Goal: Task Accomplishment & Management: Complete application form

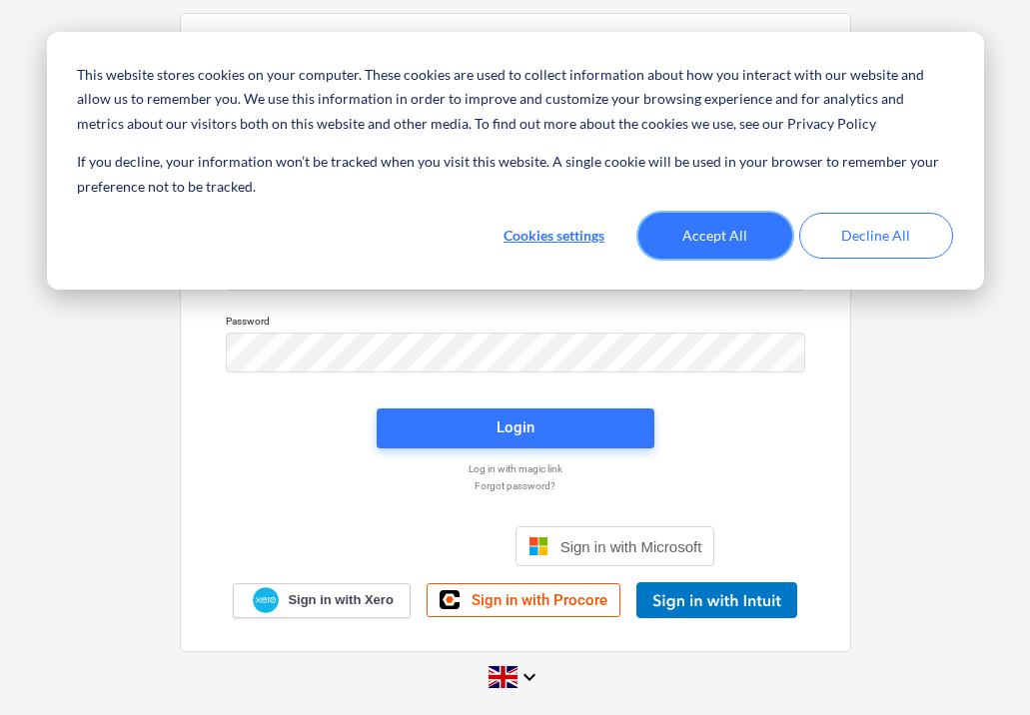
click at [729, 242] on button "Accept All" at bounding box center [715, 236] width 154 height 46
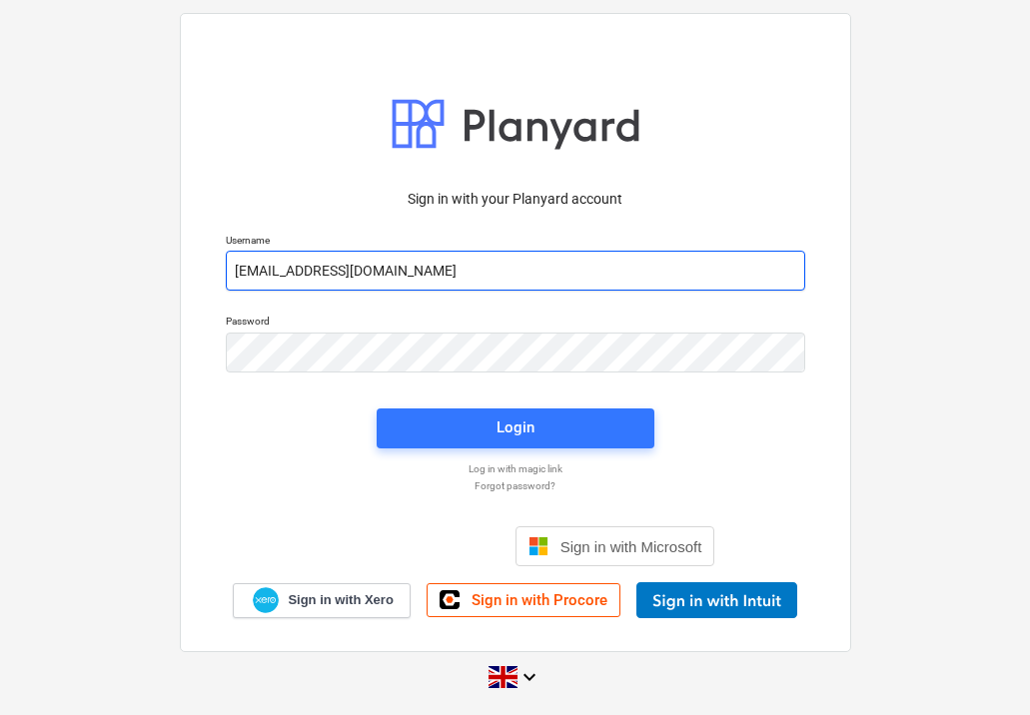
type input "[EMAIL_ADDRESS][DOMAIN_NAME]"
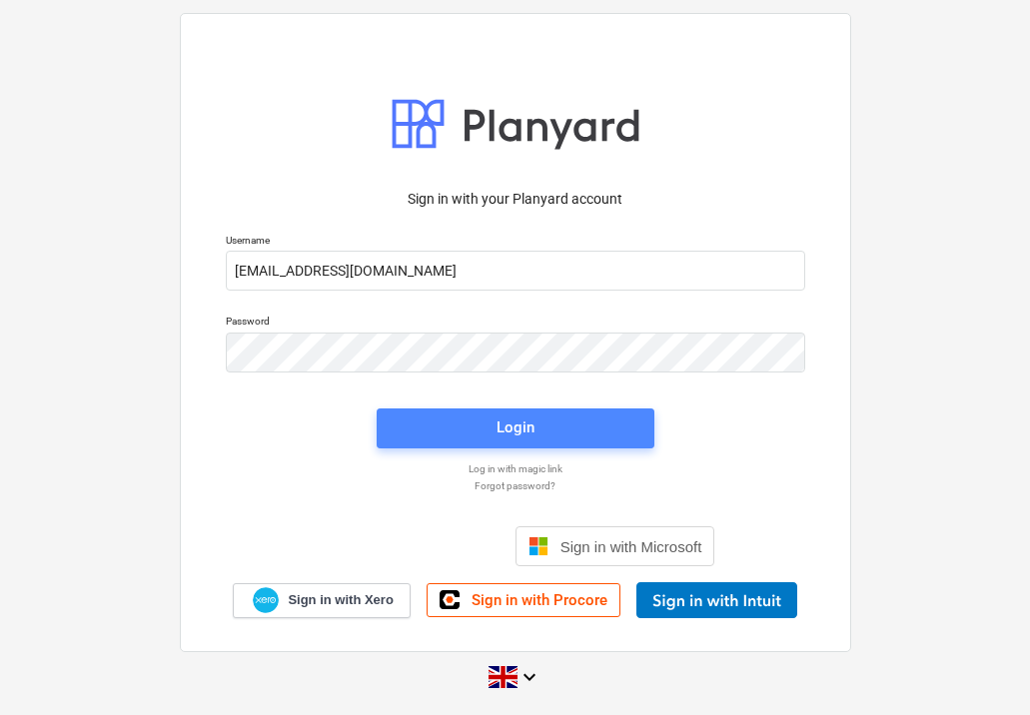
click at [488, 420] on span "Login" at bounding box center [515, 427] width 230 height 26
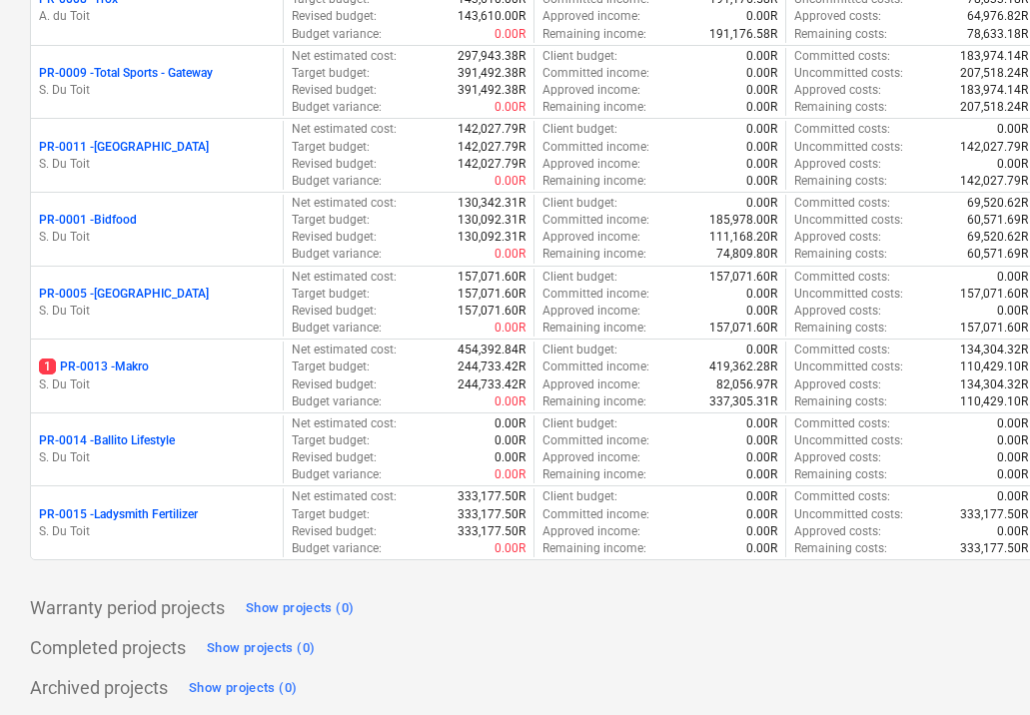
scroll to position [352, 0]
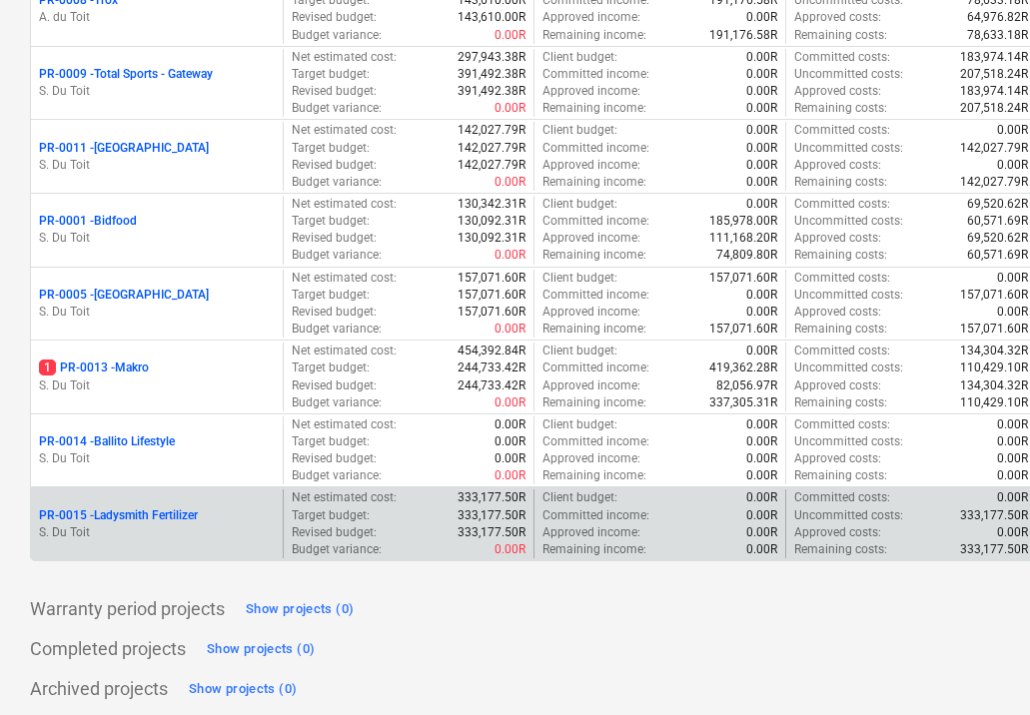
click at [175, 510] on p "PR-0015 - Ladysmith Fertilizer" at bounding box center [118, 515] width 159 height 17
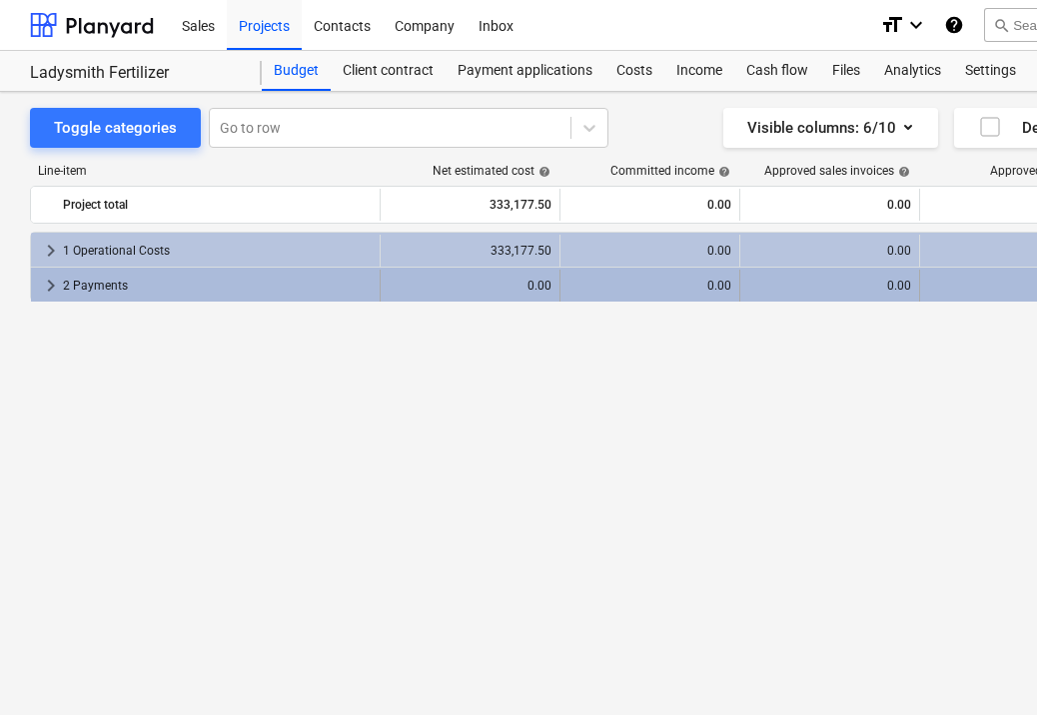
click at [320, 289] on div "2 Payments" at bounding box center [217, 286] width 309 height 32
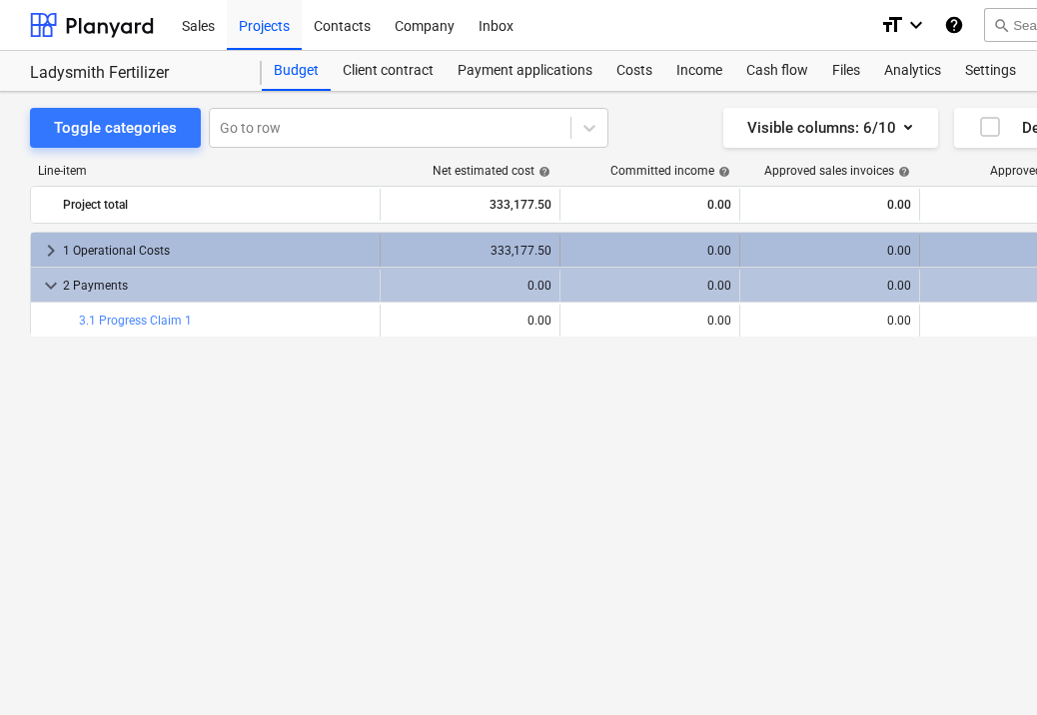
click at [313, 252] on div "1 Operational Costs" at bounding box center [217, 251] width 309 height 32
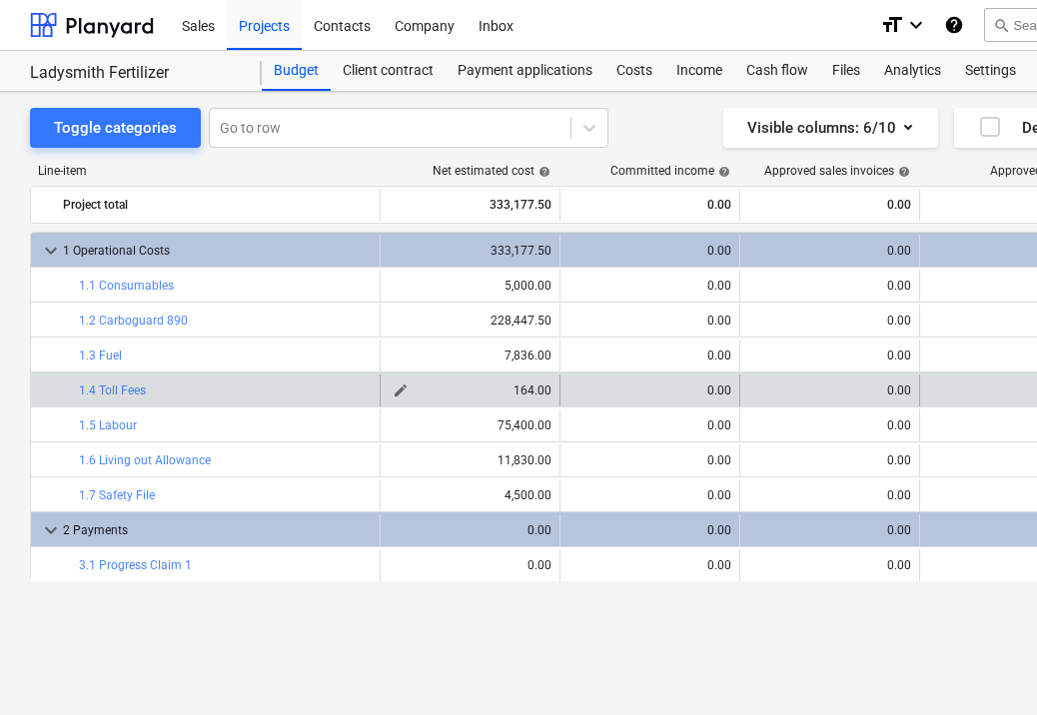
click at [402, 392] on span "edit" at bounding box center [400, 390] width 16 height 16
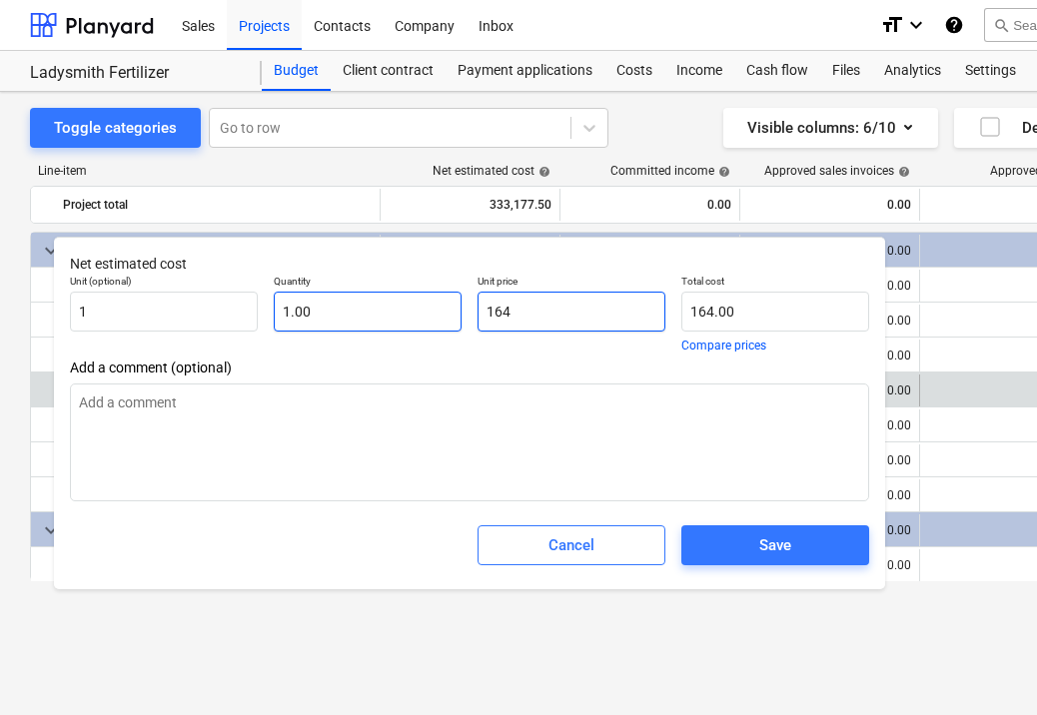
drag, startPoint x: 581, startPoint y: 319, endPoint x: 453, endPoint y: 313, distance: 128.0
click at [453, 313] on div "Unit (optional) 1 Quantity 1.00 Unit price 164 Total cost 164.00 Compare prices" at bounding box center [469, 313] width 815 height 93
type input "5"
type textarea "x"
type input "5.00"
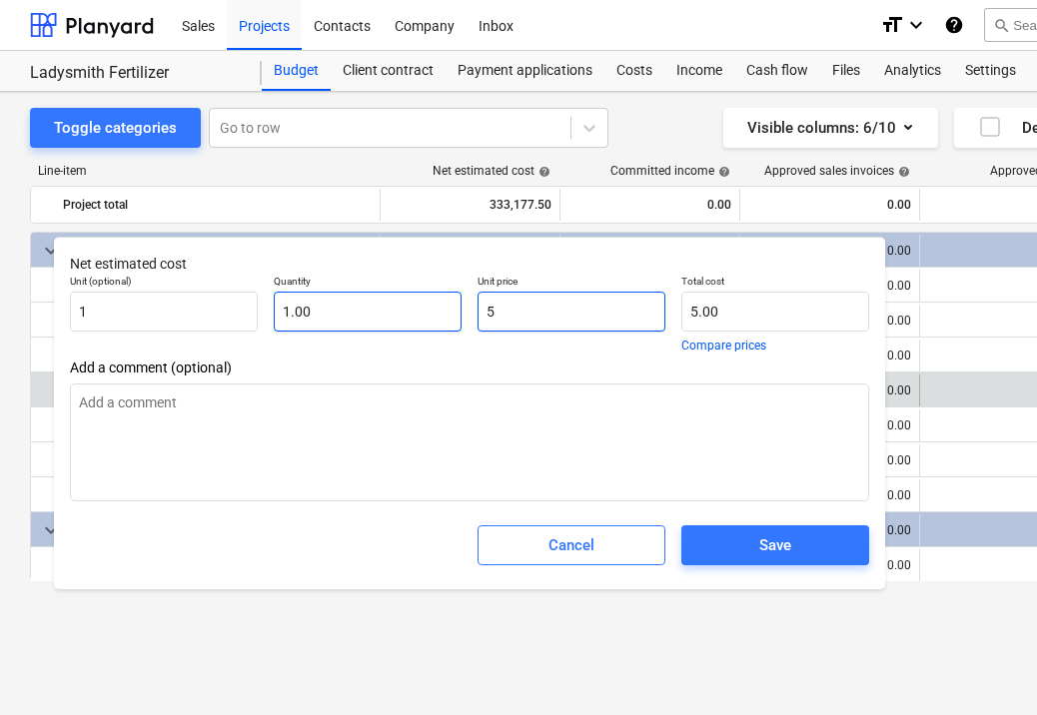
type input "50"
type textarea "x"
type input "50.00"
type input "500"
type textarea "x"
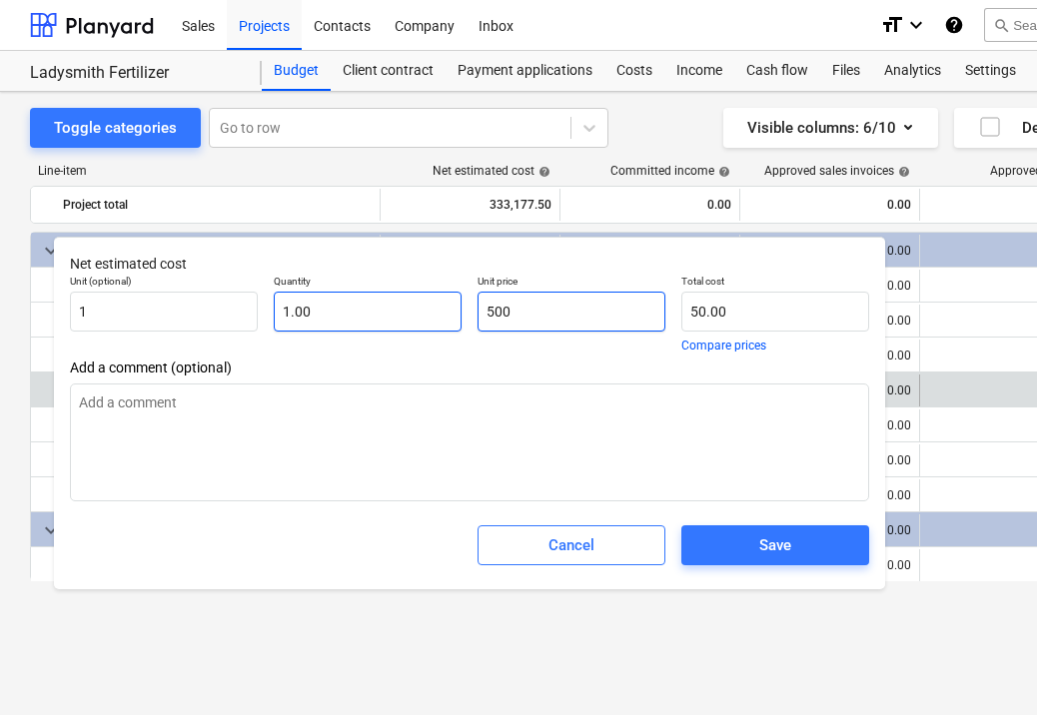
type input "500.00"
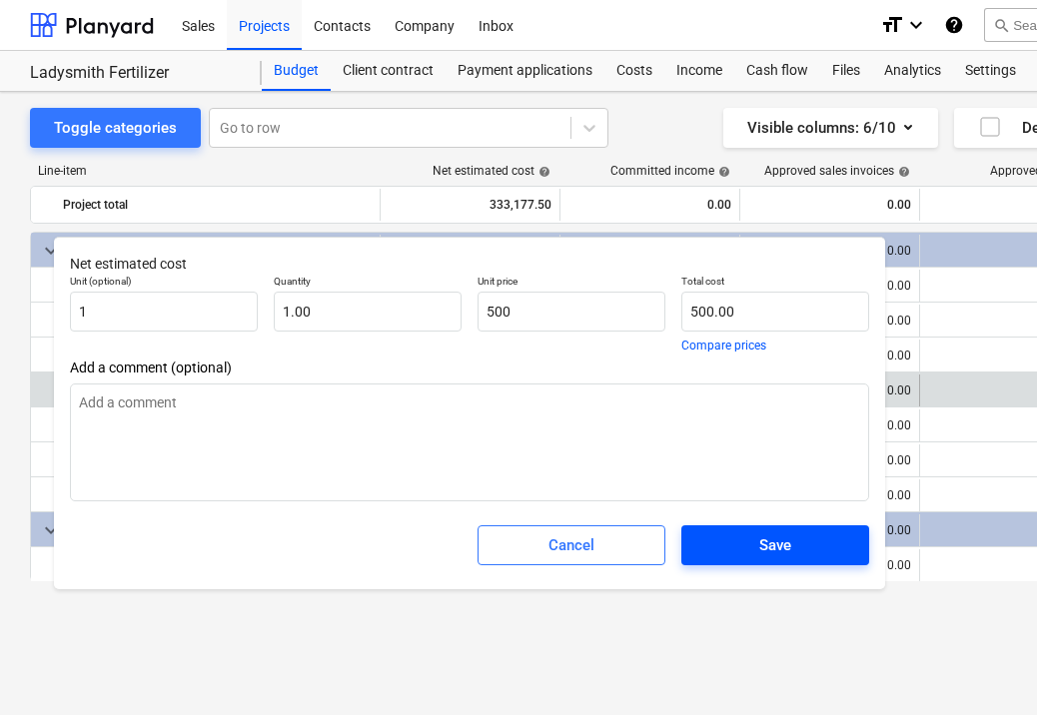
type input "500.00"
click at [785, 547] on div "Save" at bounding box center [775, 545] width 32 height 26
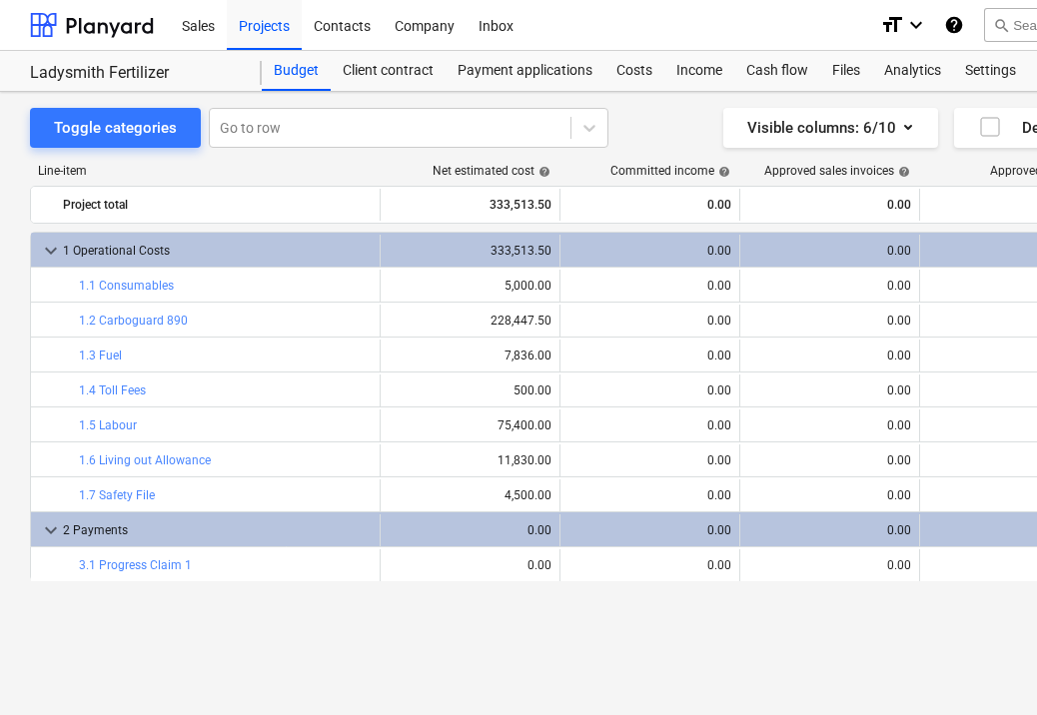
type textarea "x"
type input "1.00"
type input "500.00"
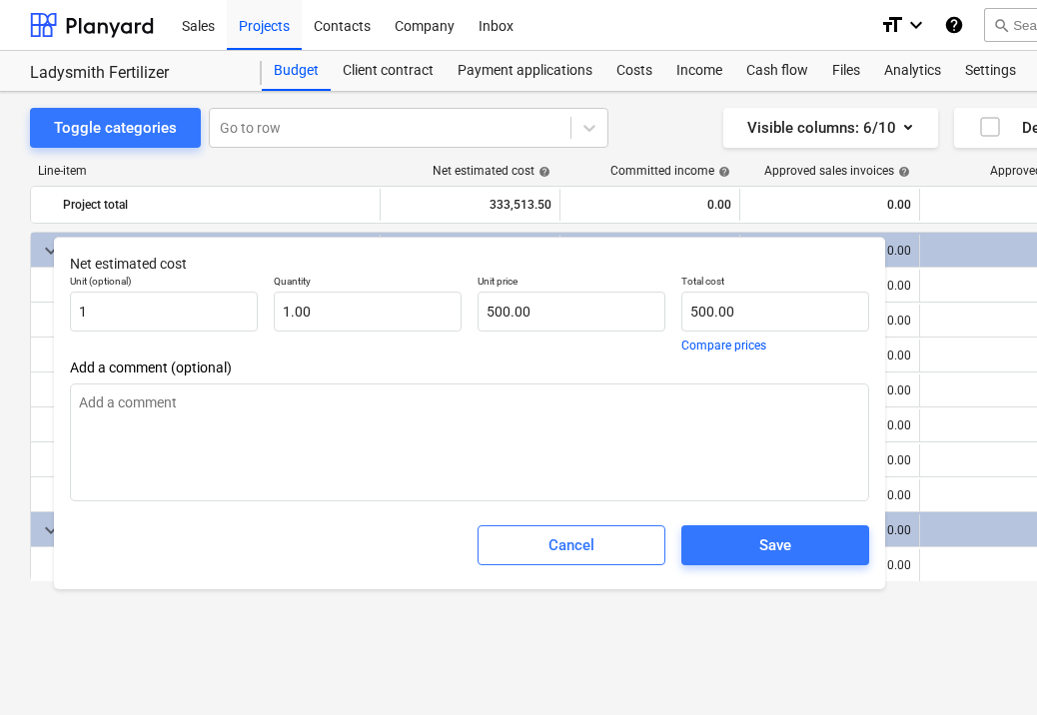
type textarea "x"
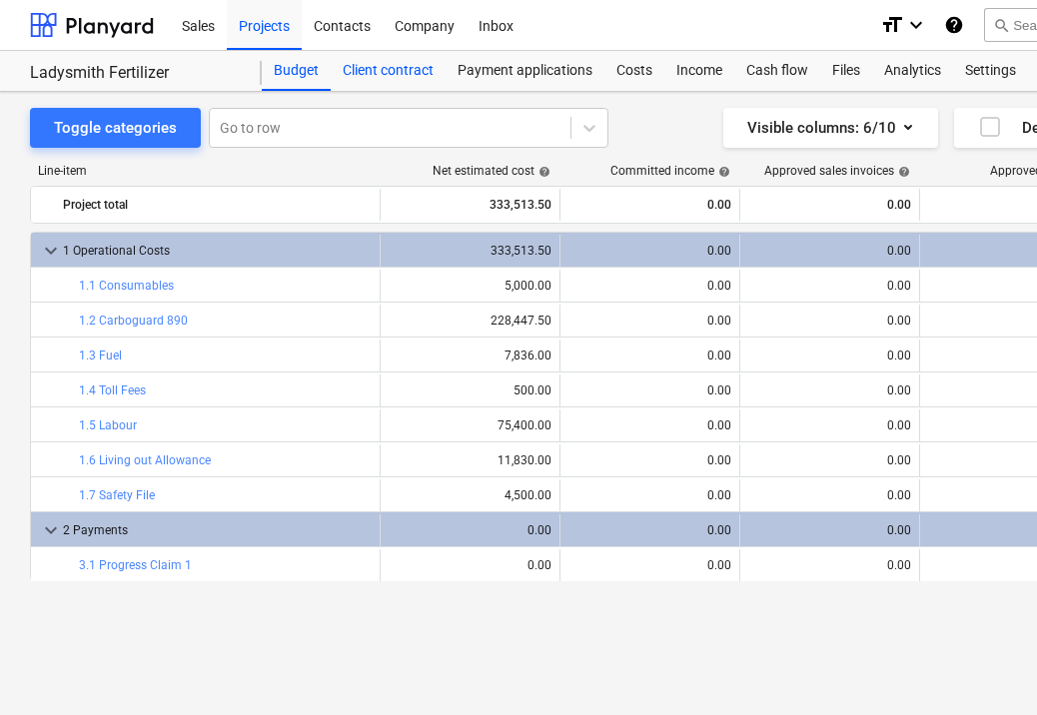
click at [398, 77] on div "Client contract" at bounding box center [388, 71] width 115 height 40
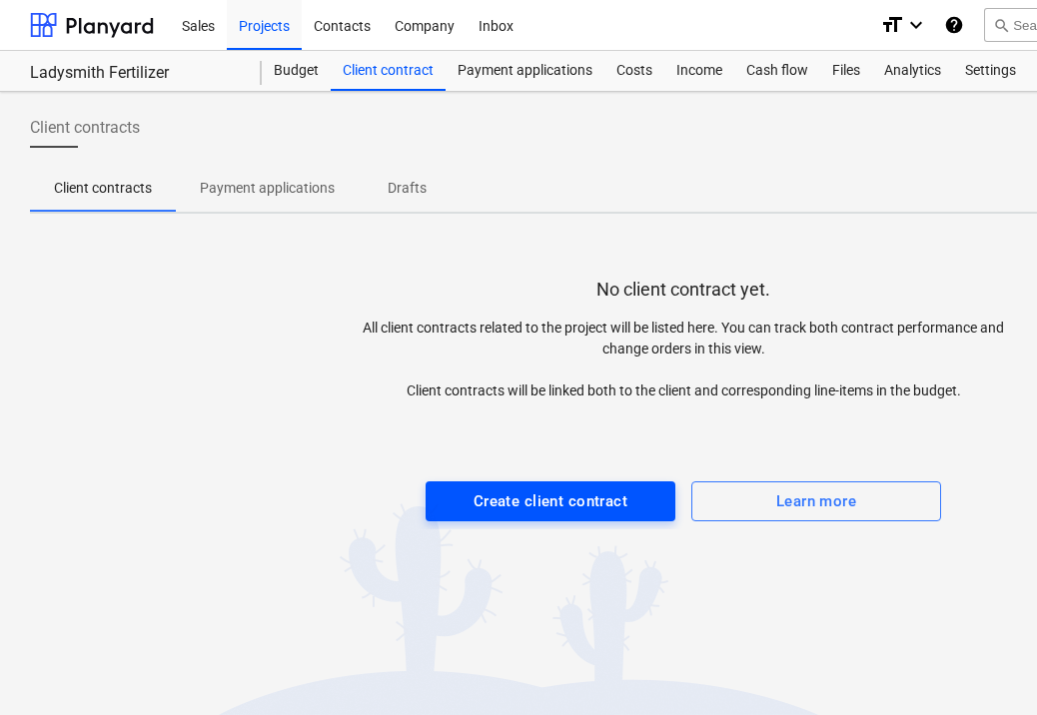
click at [531, 496] on div "Create client contract" at bounding box center [550, 501] width 154 height 26
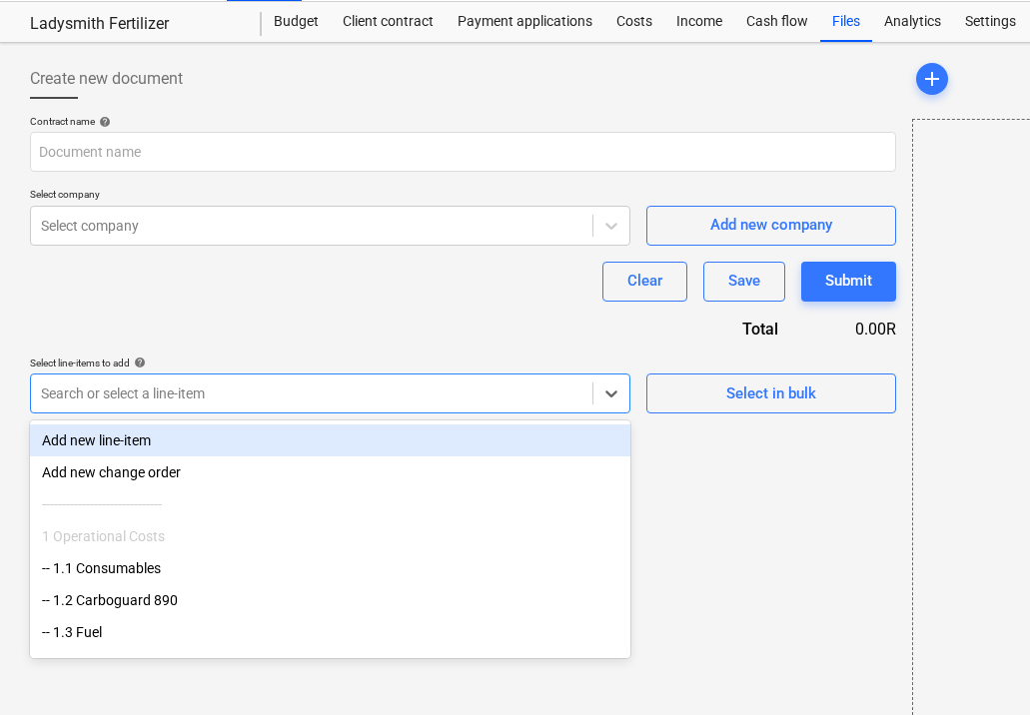
click at [323, 450] on body "This website stores cookies on your computer. These cookies are used to collect…" at bounding box center [515, 308] width 1030 height 715
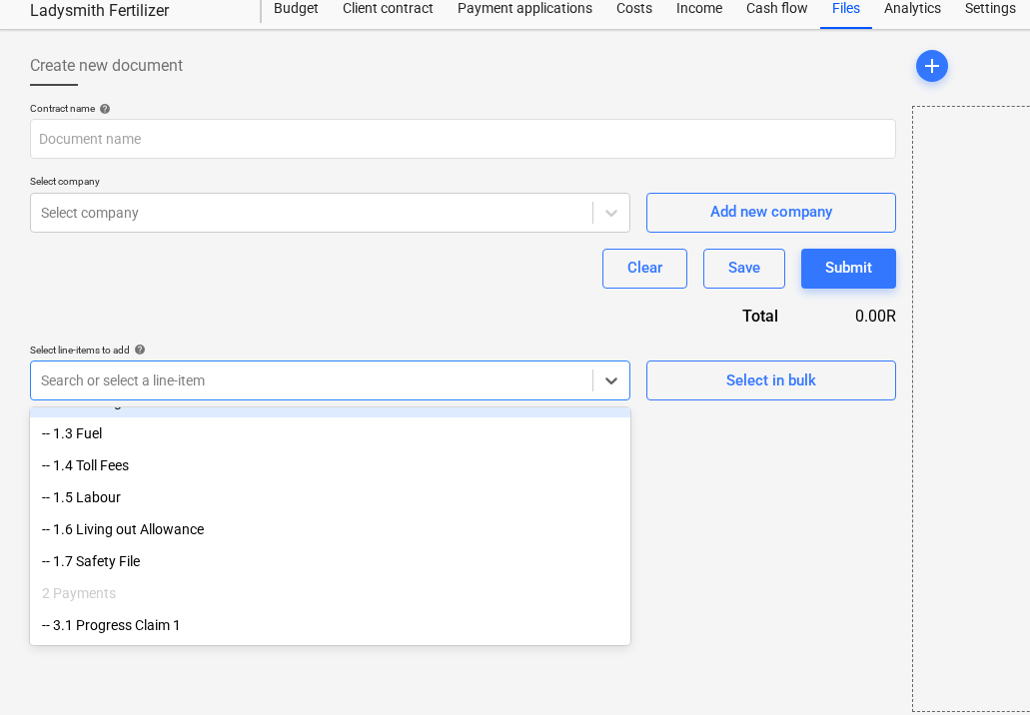
scroll to position [186, 0]
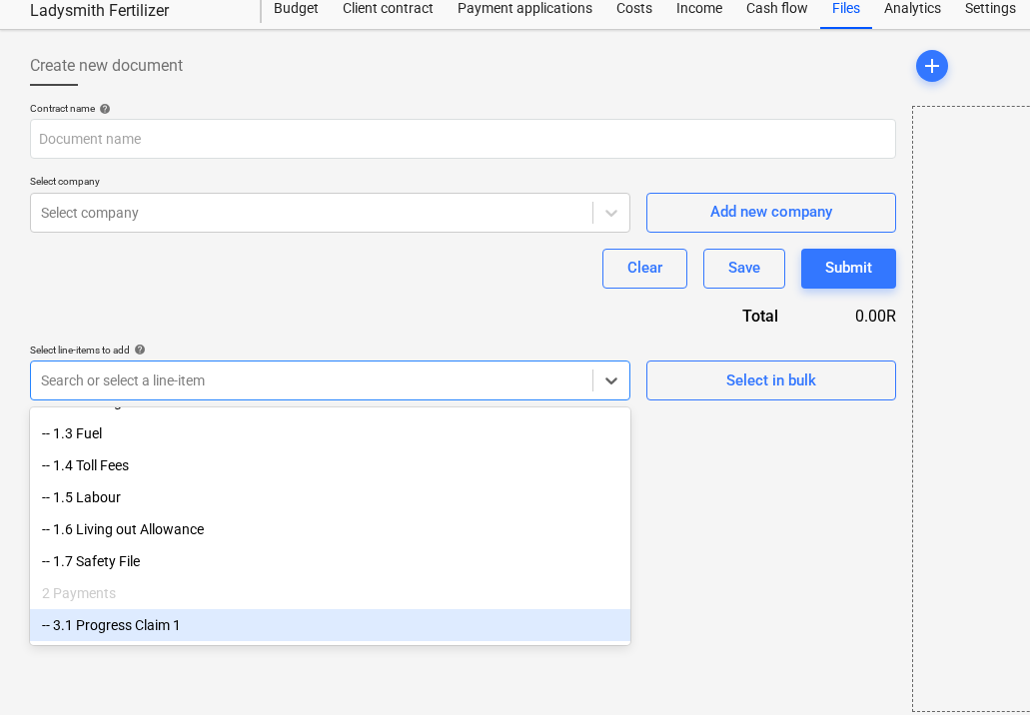
click at [230, 635] on div "-- 3.1 Progress Claim 1" at bounding box center [330, 625] width 600 height 32
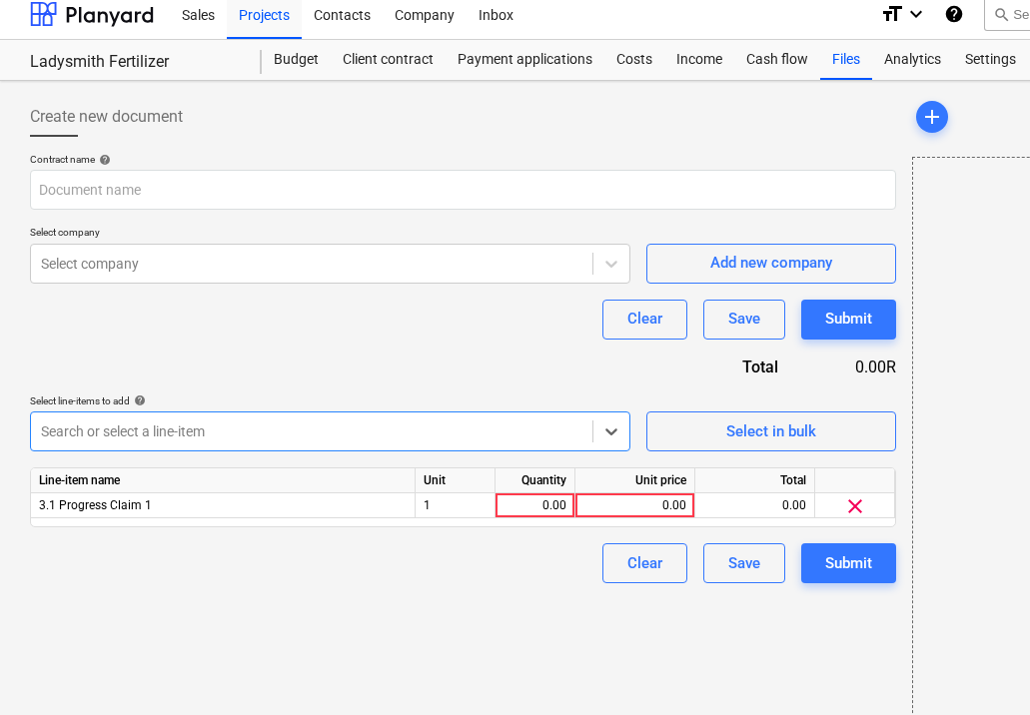
scroll to position [7, 0]
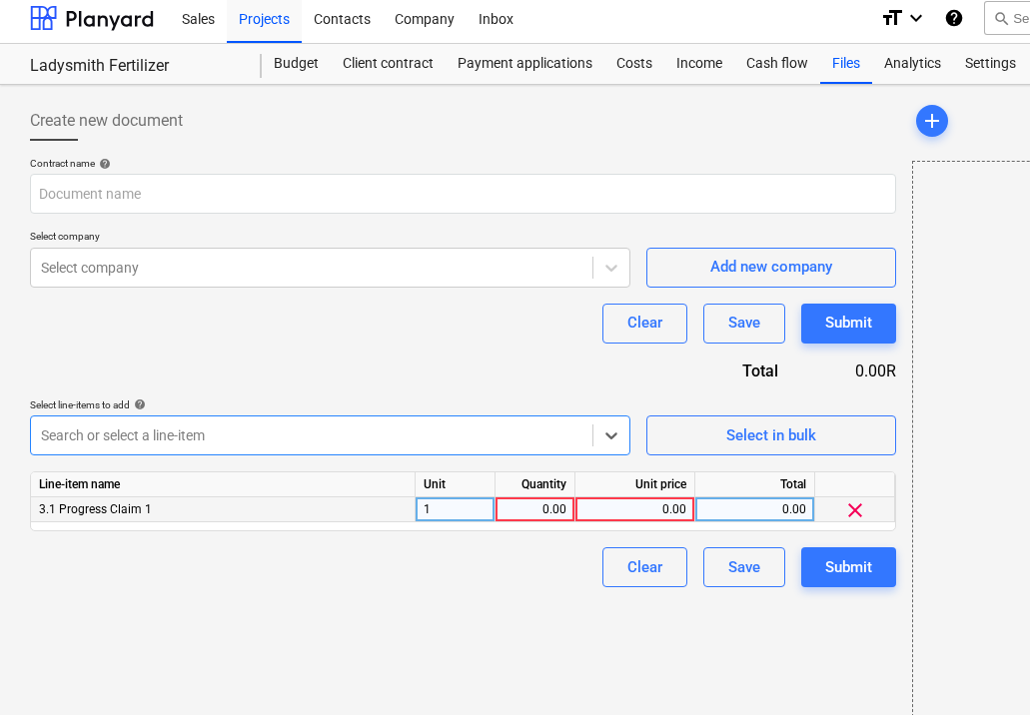
click at [543, 506] on div "0.00" at bounding box center [534, 509] width 63 height 25
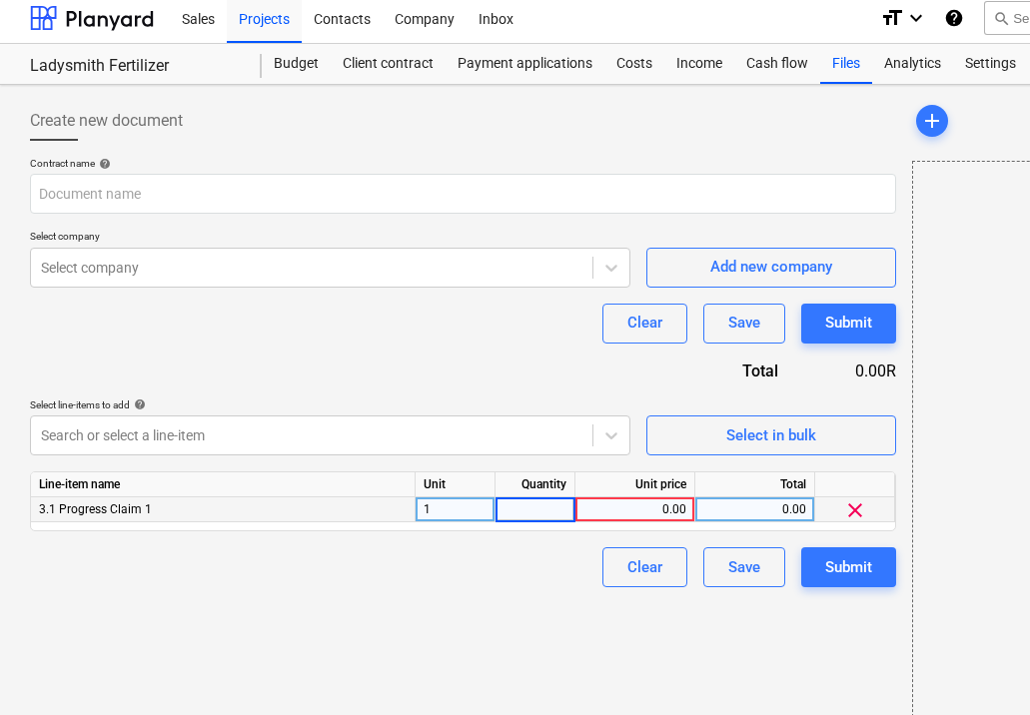
click at [482, 506] on div "1" at bounding box center [455, 509] width 80 height 25
type input "9"
click at [534, 508] on div "0.00" at bounding box center [534, 509] width 63 height 25
click at [468, 510] on div "pcs" at bounding box center [455, 509] width 80 height 25
type input "m2"
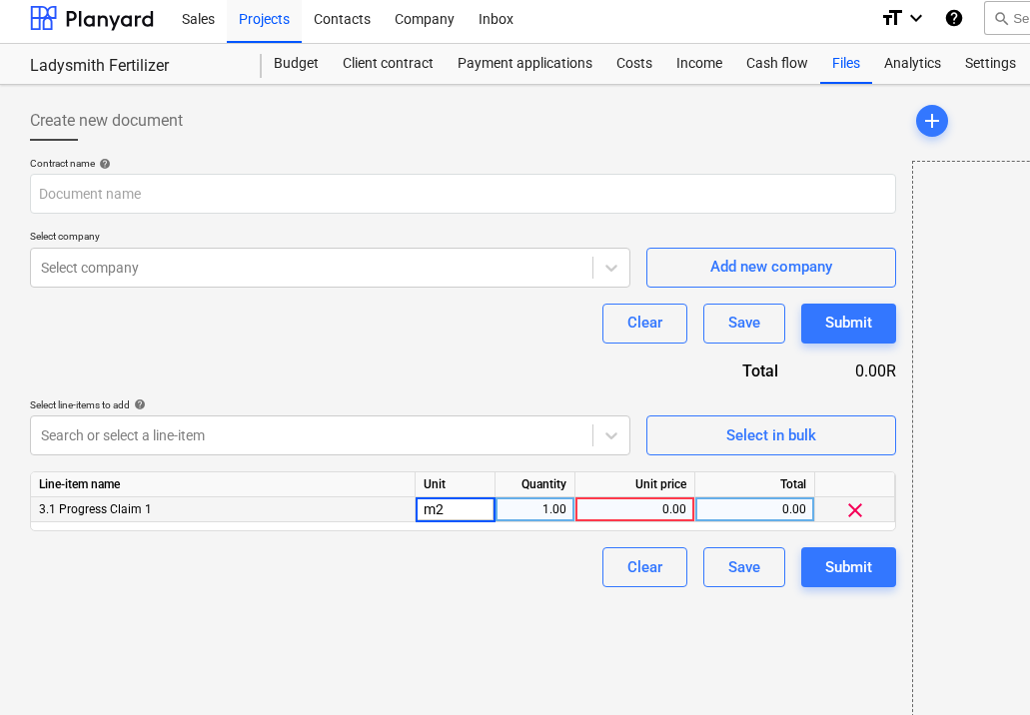
click at [541, 505] on div "1.00" at bounding box center [534, 509] width 63 height 25
type input "1024"
click at [645, 512] on div "0.00" at bounding box center [634, 509] width 103 height 25
type input "97.5"
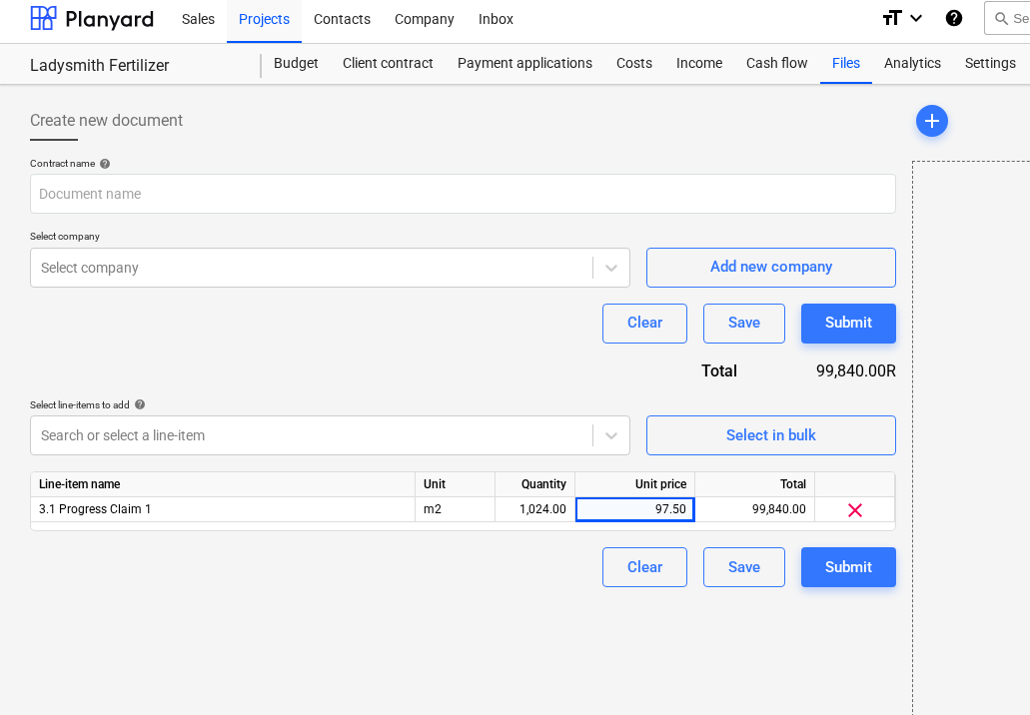
click at [516, 642] on div "Create new document Contract name help Select company Select company Add new co…" at bounding box center [463, 434] width 882 height 682
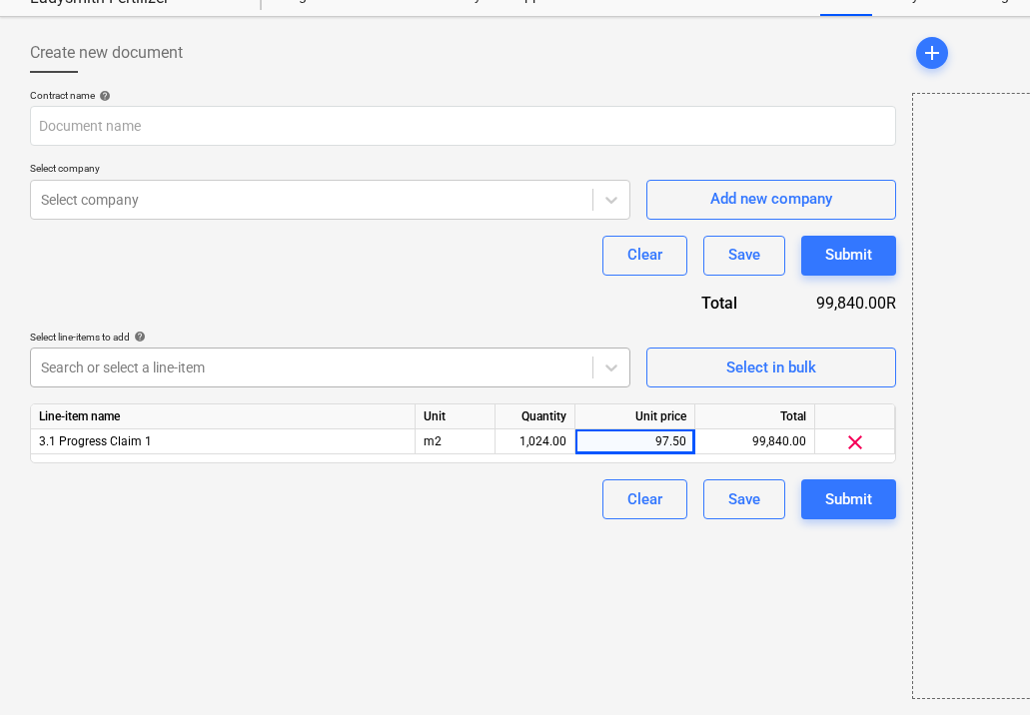
scroll to position [75, 0]
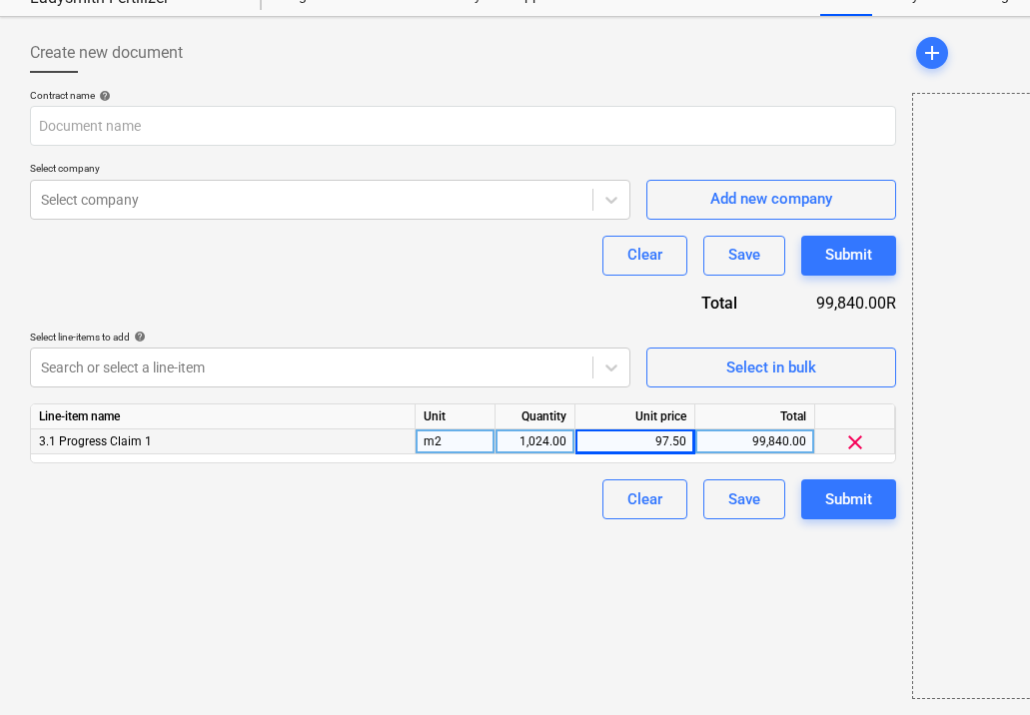
click at [463, 439] on div "m2" at bounding box center [455, 441] width 80 height 25
click at [546, 443] on div "1,024.00" at bounding box center [534, 441] width 63 height 25
click at [671, 446] on div "97.50" at bounding box center [634, 441] width 103 height 25
click at [560, 441] on div "1,024.00" at bounding box center [534, 441] width 63 height 25
type input "1"
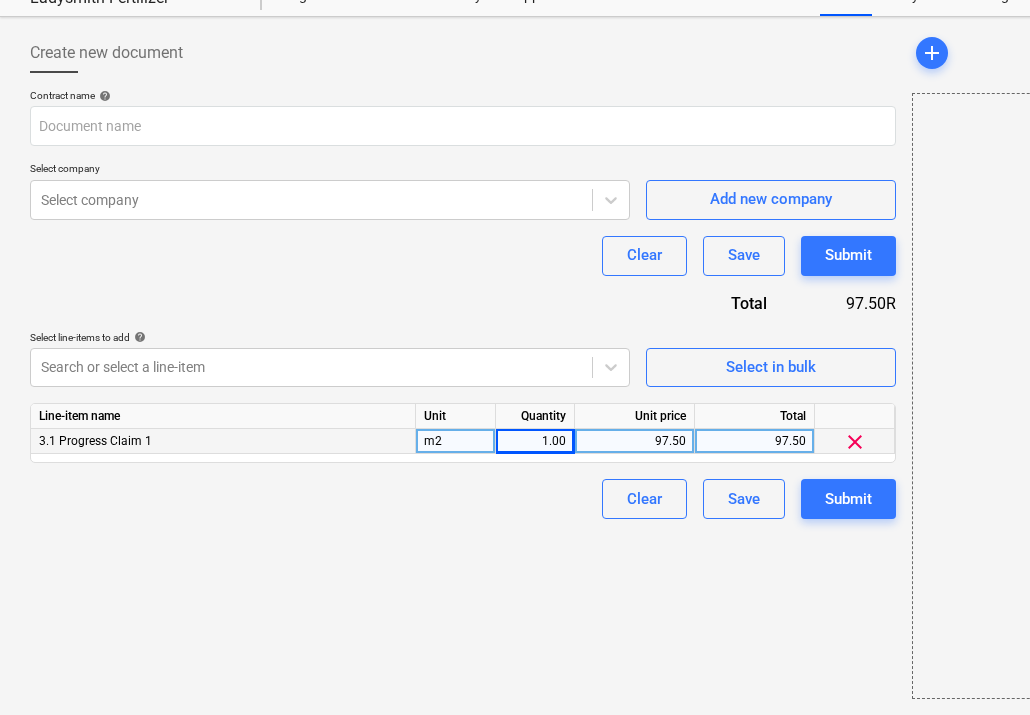
click at [661, 431] on div "97.50" at bounding box center [634, 441] width 103 height 25
paste input "120,000.00"
type input "120,000.00"
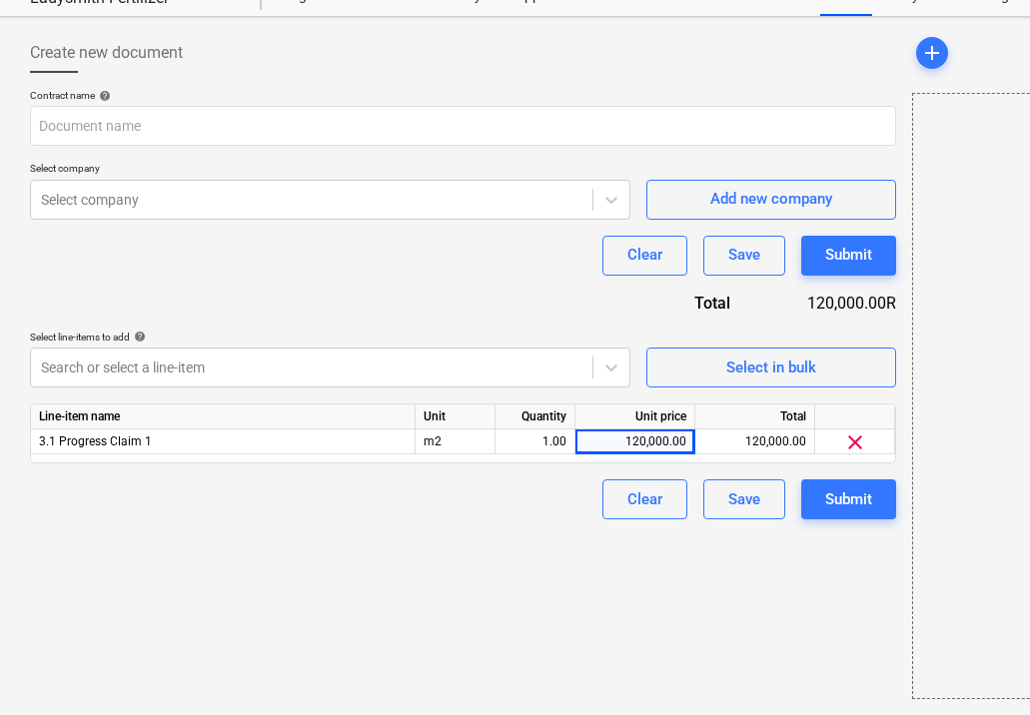
click at [542, 544] on div "Create new document Contract name help Select company Select company Add new co…" at bounding box center [463, 366] width 882 height 682
click at [218, 101] on div "Contract name help" at bounding box center [463, 95] width 866 height 13
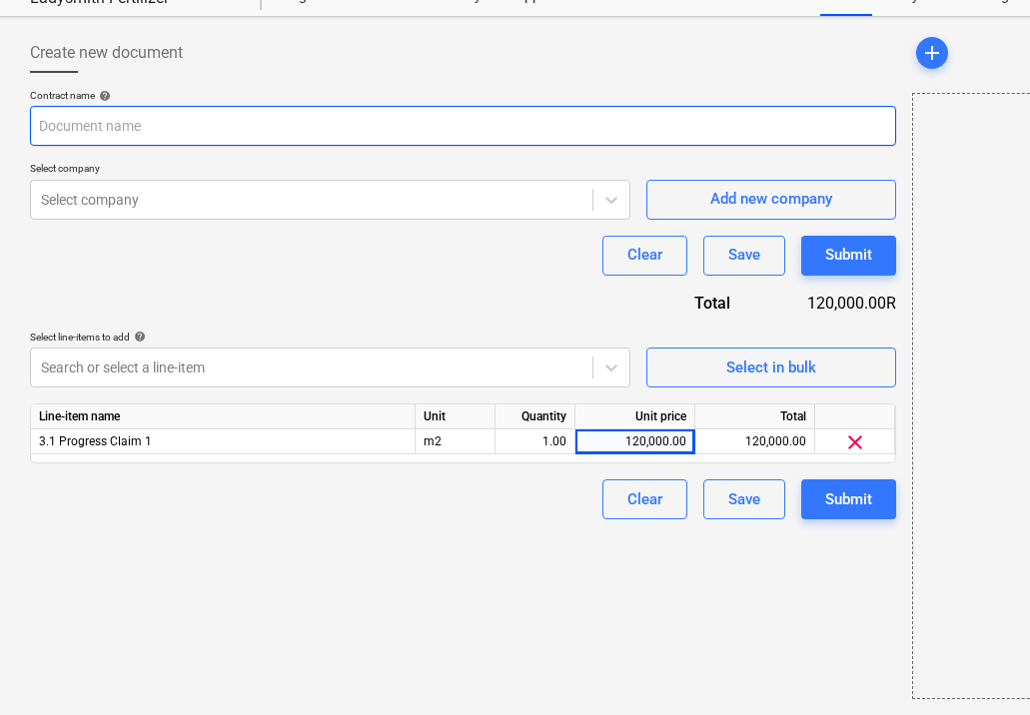
click at [215, 127] on input "text" at bounding box center [463, 126] width 866 height 40
type input "Progress Claim 1 (1024m2)"
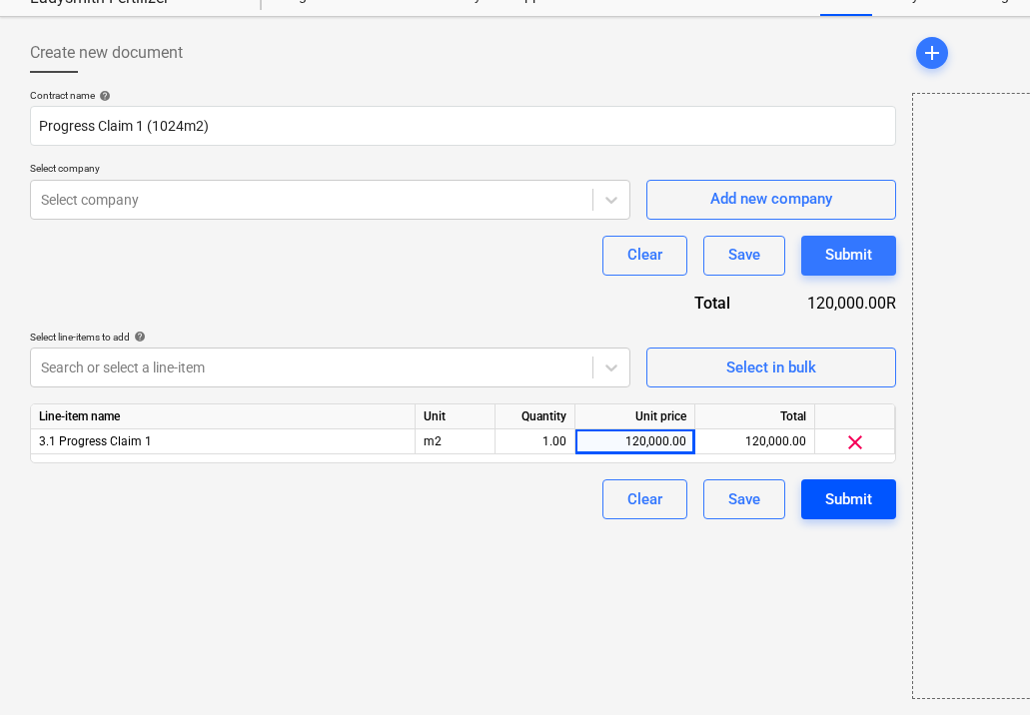
click at [842, 491] on div "Submit" at bounding box center [848, 499] width 47 height 26
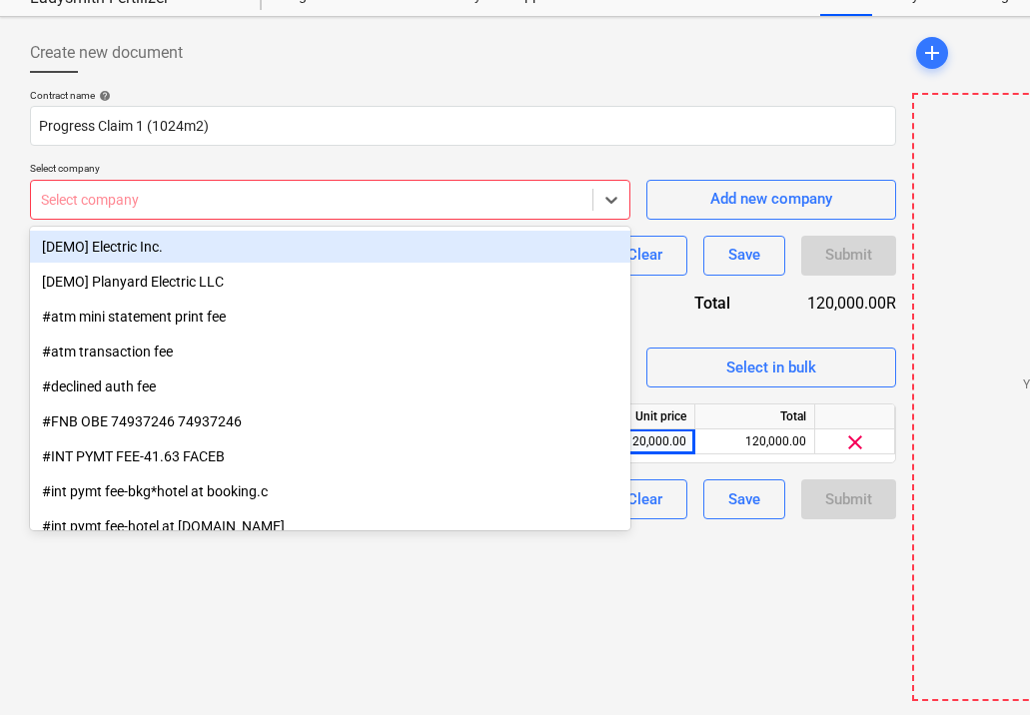
click at [488, 194] on div at bounding box center [311, 200] width 541 height 20
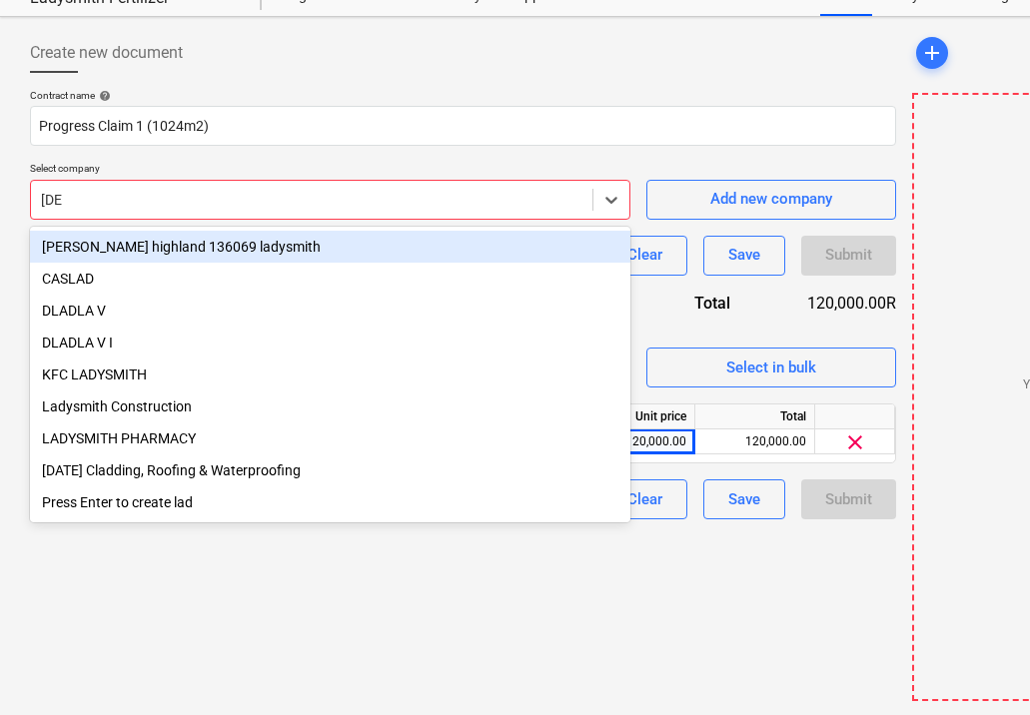
type input "ladys"
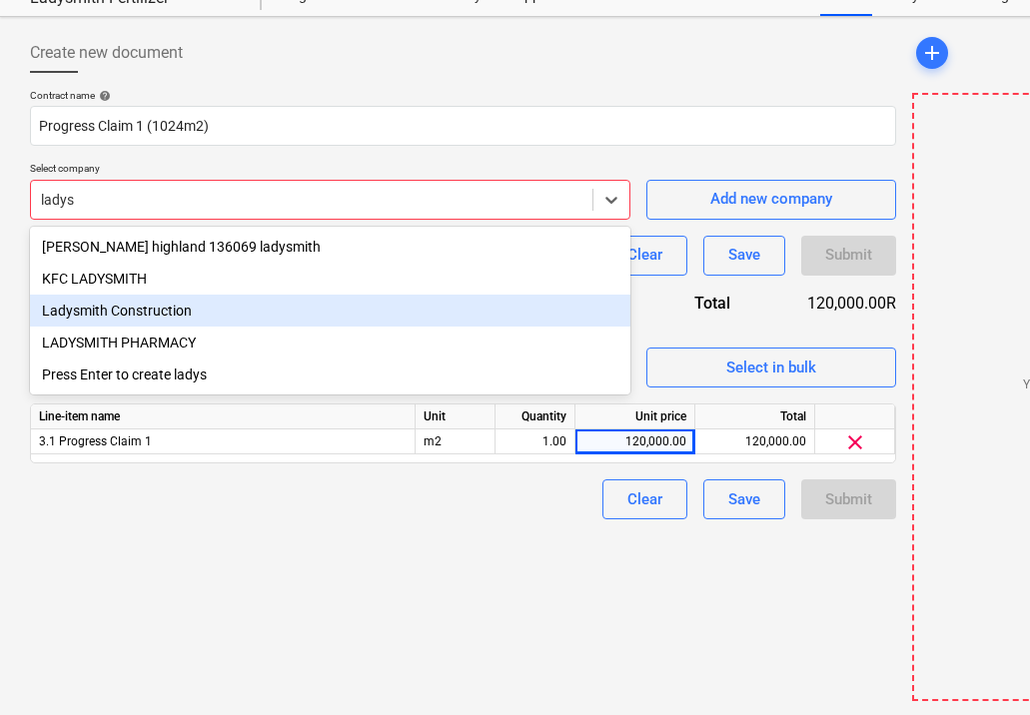
click at [284, 326] on div "Ladysmith Construction" at bounding box center [330, 311] width 600 height 32
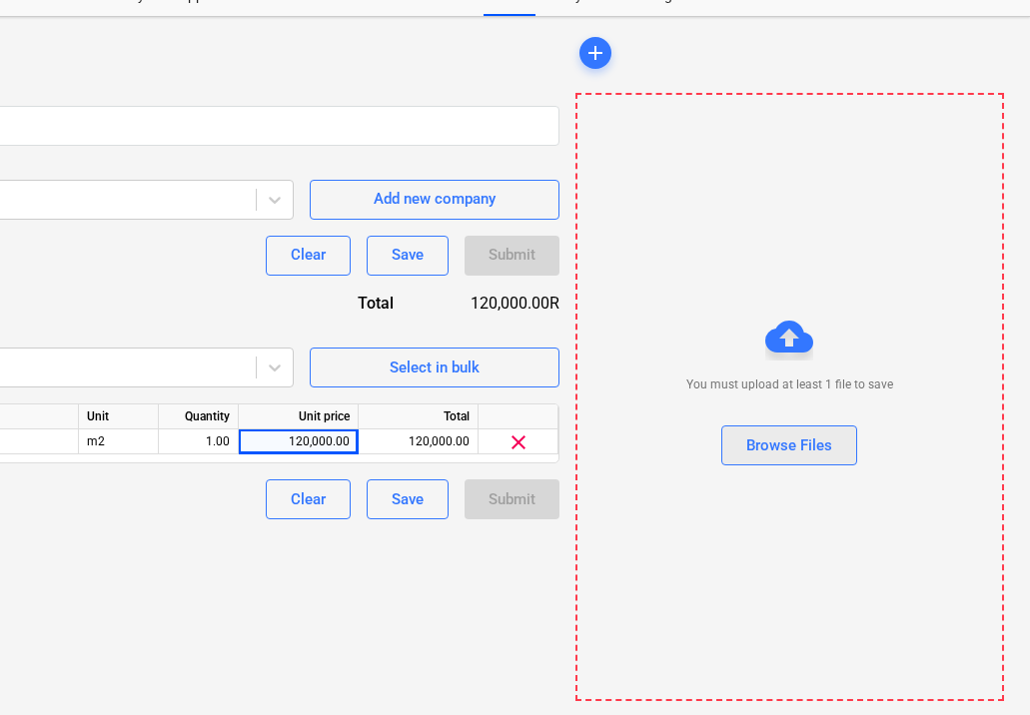
scroll to position [75, 337]
click at [794, 450] on div "Browse Files" at bounding box center [789, 445] width 86 height 26
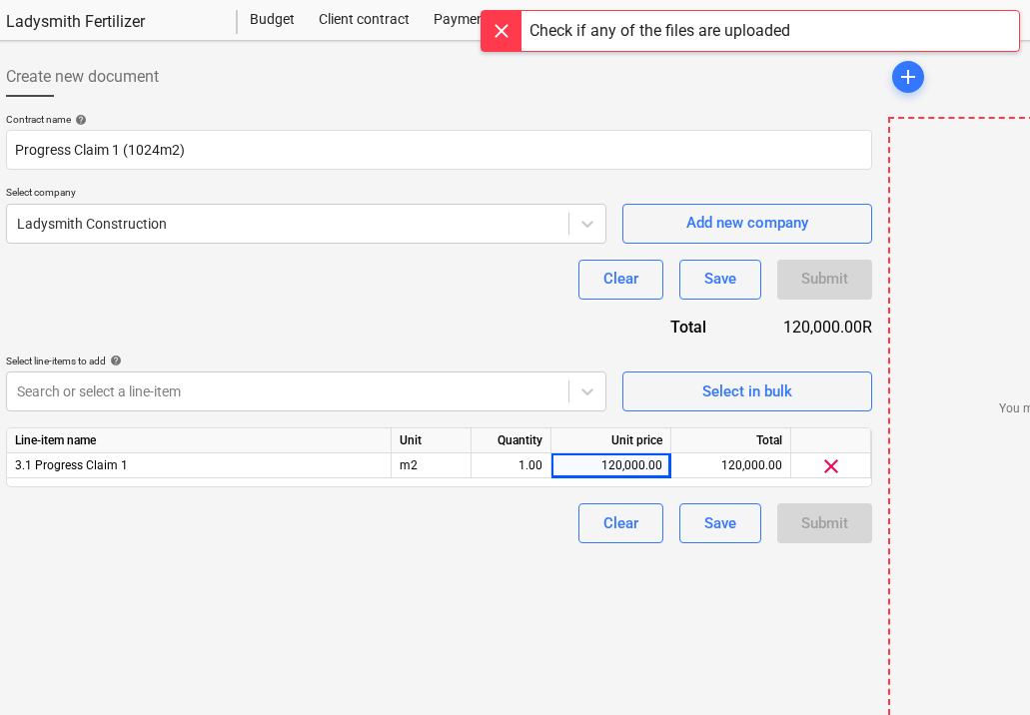
scroll to position [51, 0]
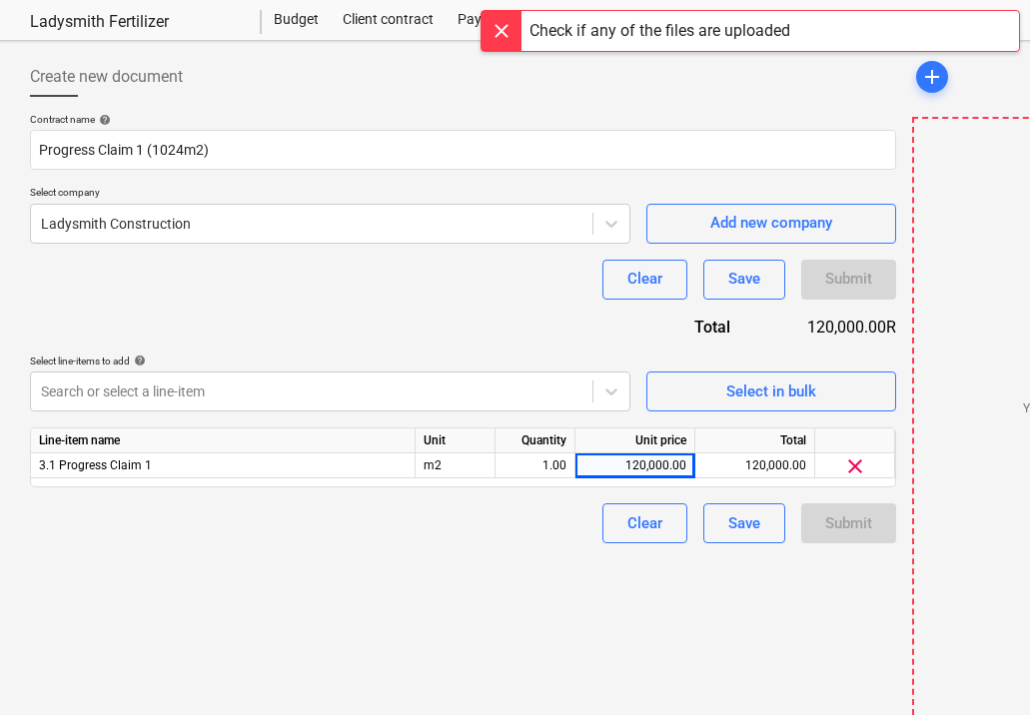
click at [481, 330] on div "Contract name help Progress Claim 1 (1024m2) Select company Ladysmith Construct…" at bounding box center [463, 328] width 866 height 430
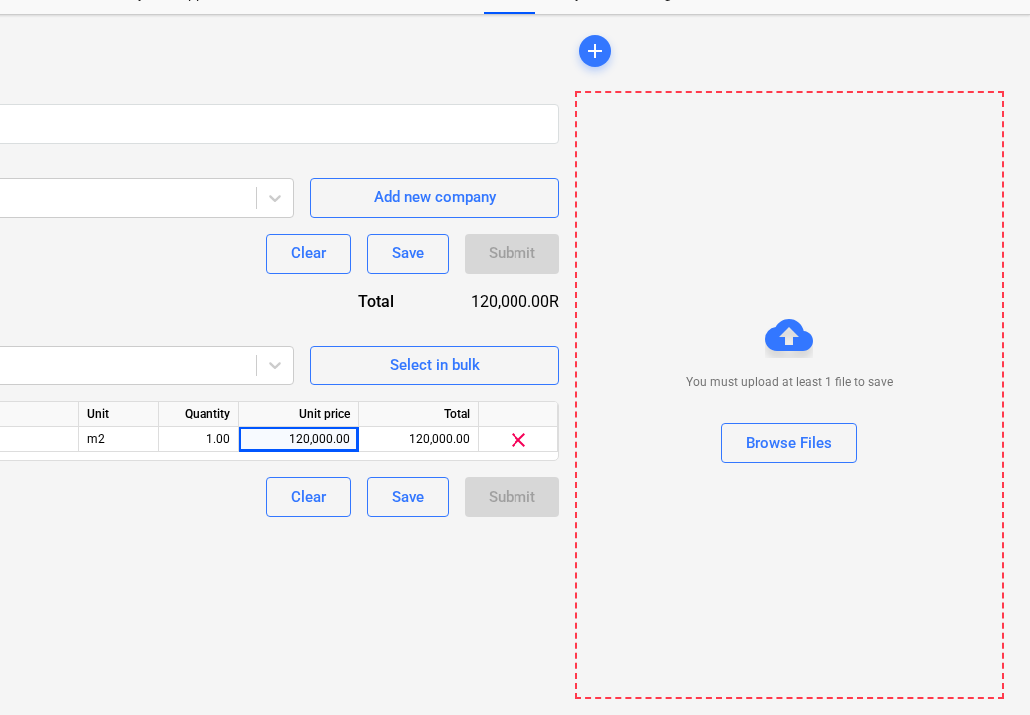
scroll to position [77, 337]
click at [808, 439] on div "Browse Files" at bounding box center [789, 443] width 86 height 26
